Goal: Check status: Check status

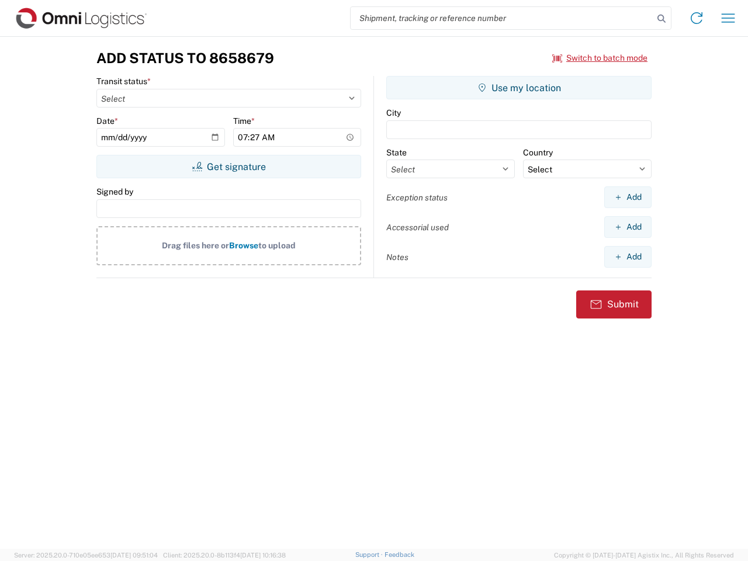
click at [502, 18] on input "search" at bounding box center [502, 18] width 303 height 22
click at [661, 19] on icon at bounding box center [661, 19] width 16 height 16
click at [696, 18] on icon at bounding box center [696, 18] width 19 height 19
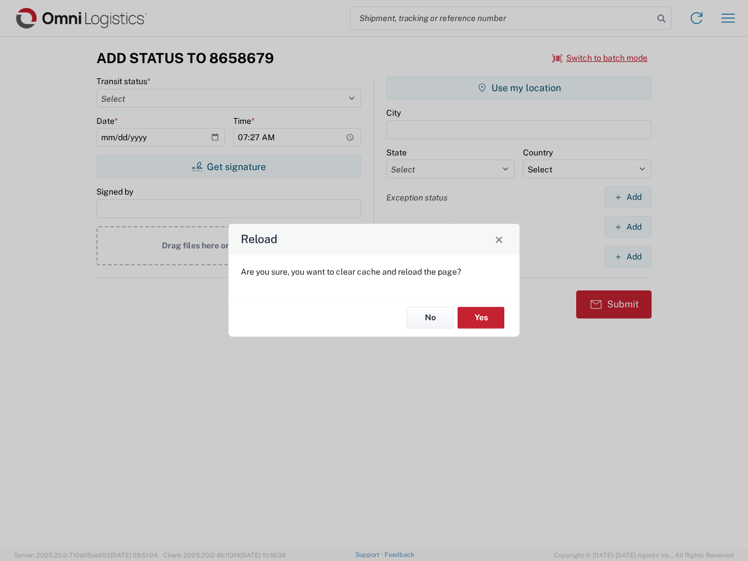
click at [600, 58] on div "Reload Are you sure, you want to clear cache and reload the page? No Yes" at bounding box center [374, 280] width 748 height 561
click at [228, 166] on div "Reload Are you sure, you want to clear cache and reload the page? No Yes" at bounding box center [374, 280] width 748 height 561
click at [519, 88] on div "Reload Are you sure, you want to clear cache and reload the page? No Yes" at bounding box center [374, 280] width 748 height 561
click at [627, 197] on div "Reload Are you sure, you want to clear cache and reload the page? No Yes" at bounding box center [374, 280] width 748 height 561
click at [627, 227] on div "Reload Are you sure, you want to clear cache and reload the page? No Yes" at bounding box center [374, 280] width 748 height 561
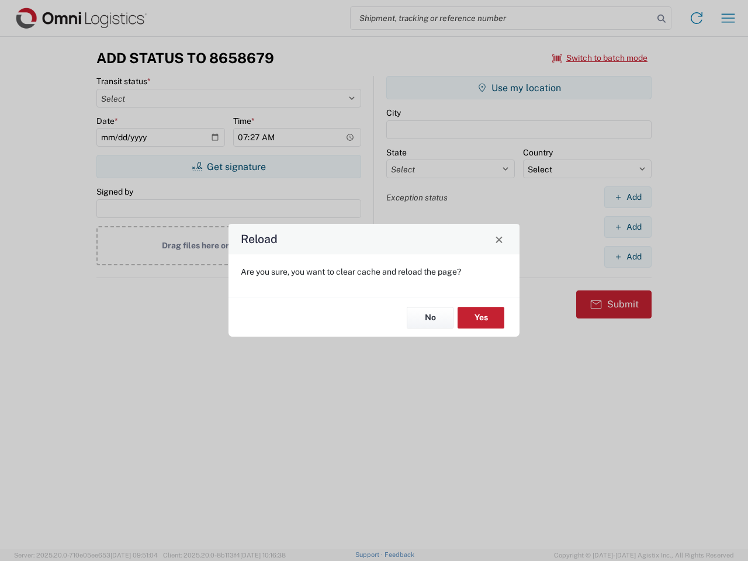
click at [627, 256] on div "Reload Are you sure, you want to clear cache and reload the page? No Yes" at bounding box center [374, 280] width 748 height 561
